Goal: Information Seeking & Learning: Find specific fact

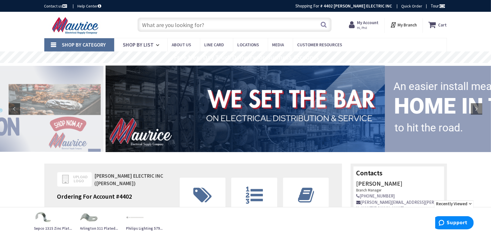
drag, startPoint x: 223, startPoint y: 26, endPoint x: 227, endPoint y: 26, distance: 4.0
click at [225, 26] on input "text" at bounding box center [234, 25] width 194 height 14
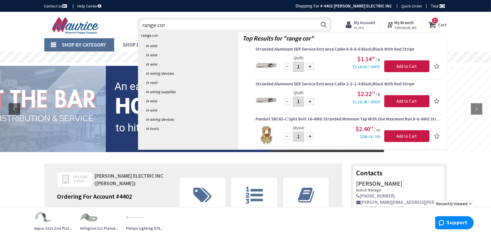
type input "range cord"
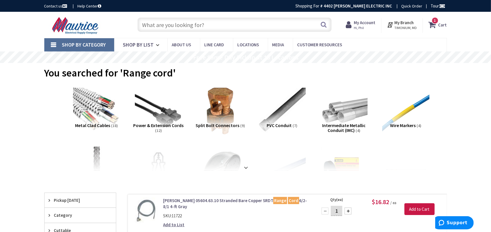
drag, startPoint x: 221, startPoint y: 26, endPoint x: 221, endPoint y: 23, distance: 3.2
click at [223, 26] on input "text" at bounding box center [234, 25] width 194 height 14
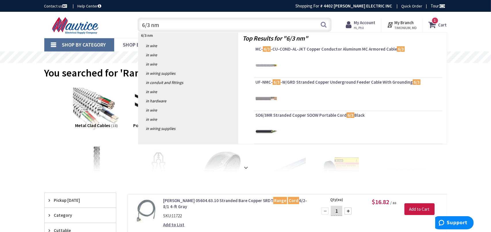
type input "6/3 nmb"
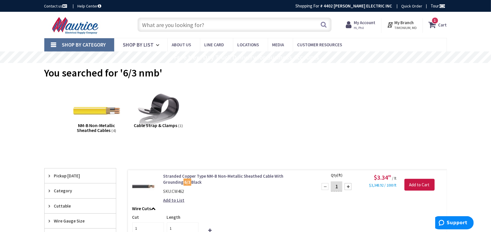
click at [186, 29] on input "text" at bounding box center [234, 25] width 194 height 14
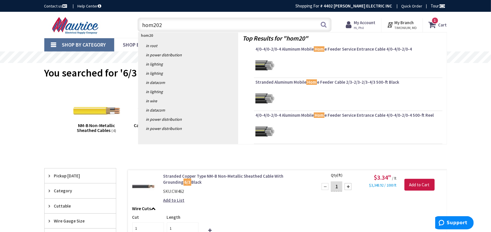
type input "hom2020"
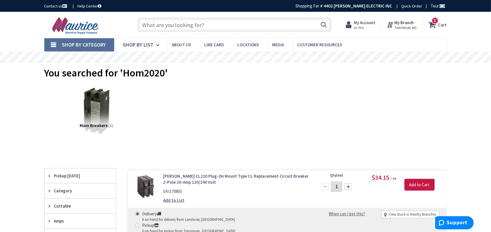
click at [164, 25] on input "text" at bounding box center [234, 25] width 194 height 14
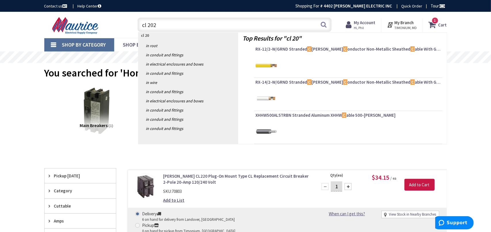
type input "cl 2020"
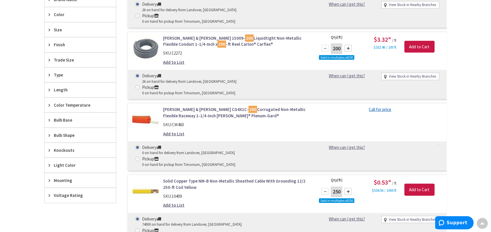
scroll to position [383, 0]
